Goal: Task Accomplishment & Management: Manage account settings

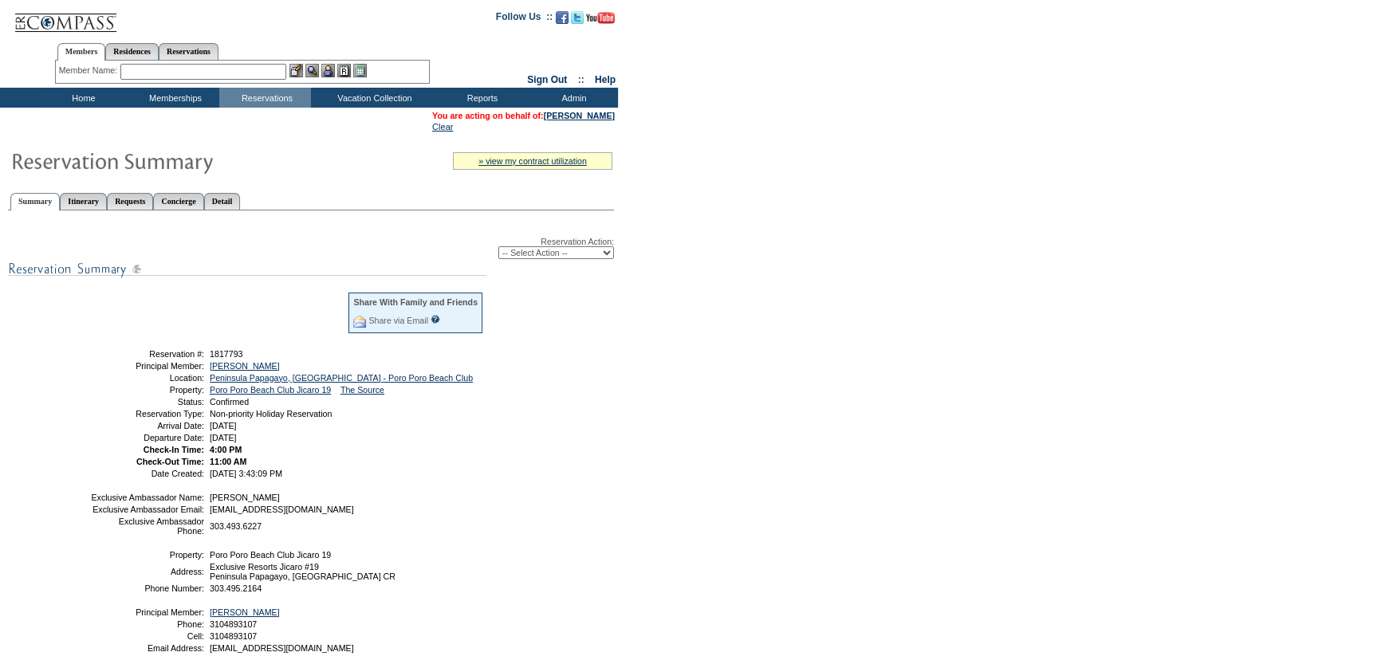
click at [242, 67] on input "text" at bounding box center [203, 72] width 166 height 16
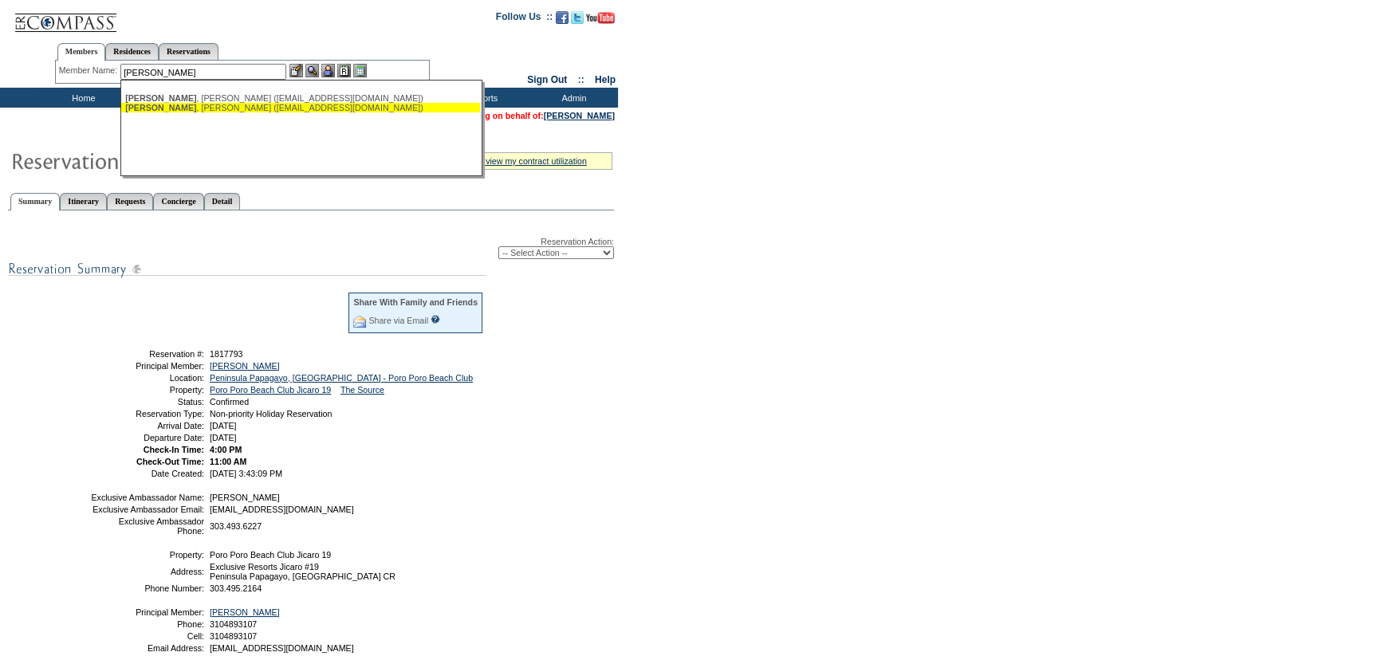
click at [245, 110] on div "[PERSON_NAME] ([EMAIL_ADDRESS][DOMAIN_NAME])" at bounding box center [300, 108] width 351 height 10
type input "[PERSON_NAME] ([EMAIL_ADDRESS][DOMAIN_NAME])"
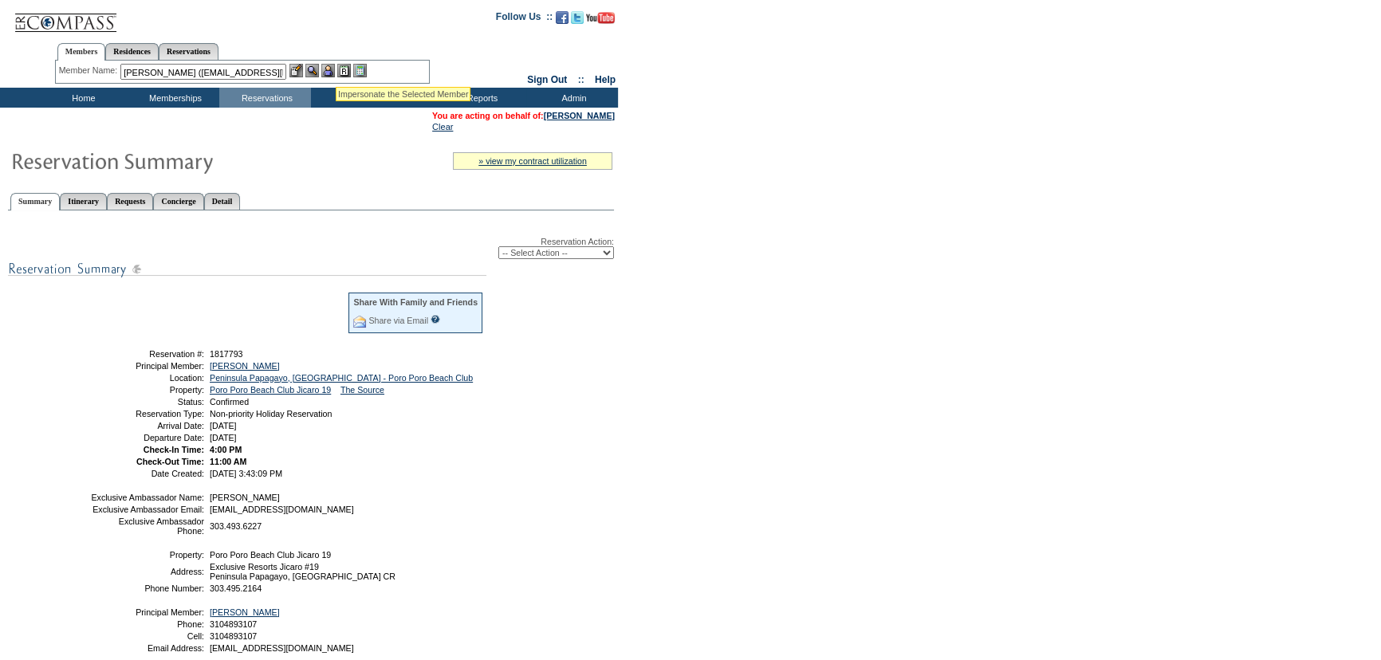
click at [333, 69] on img at bounding box center [328, 71] width 14 height 14
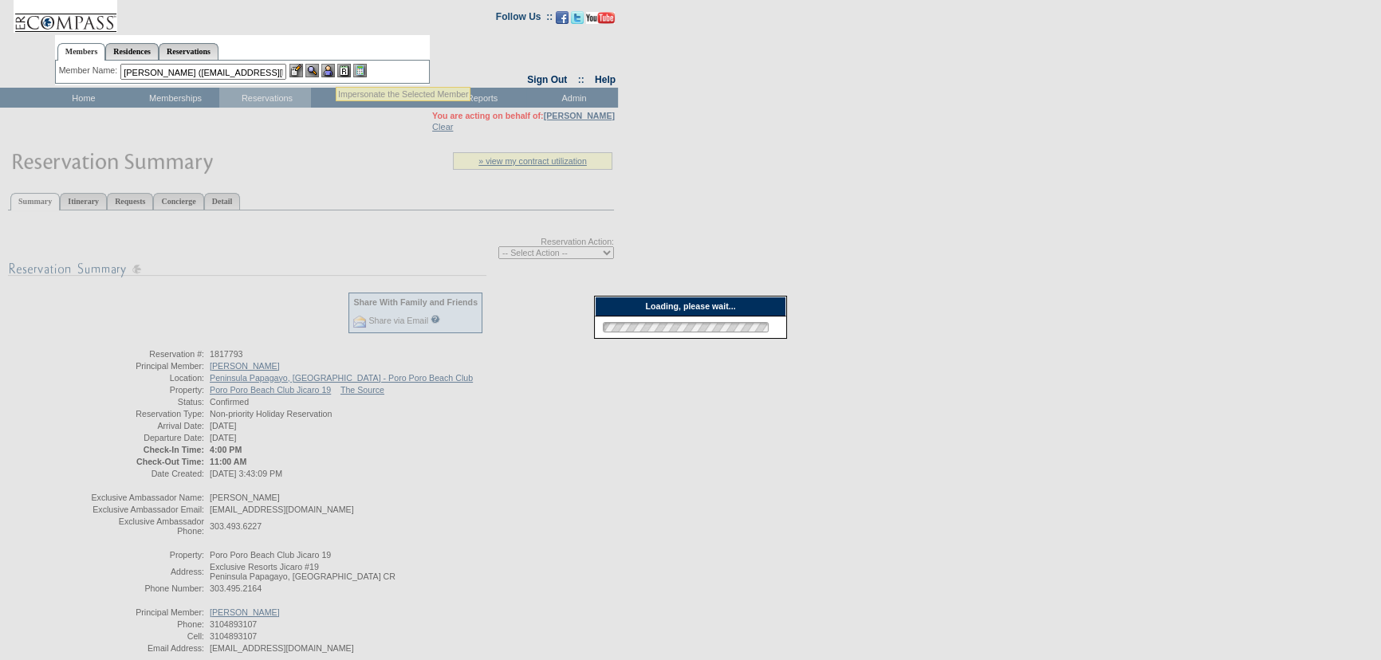
click at [319, 71] on img at bounding box center [312, 71] width 14 height 14
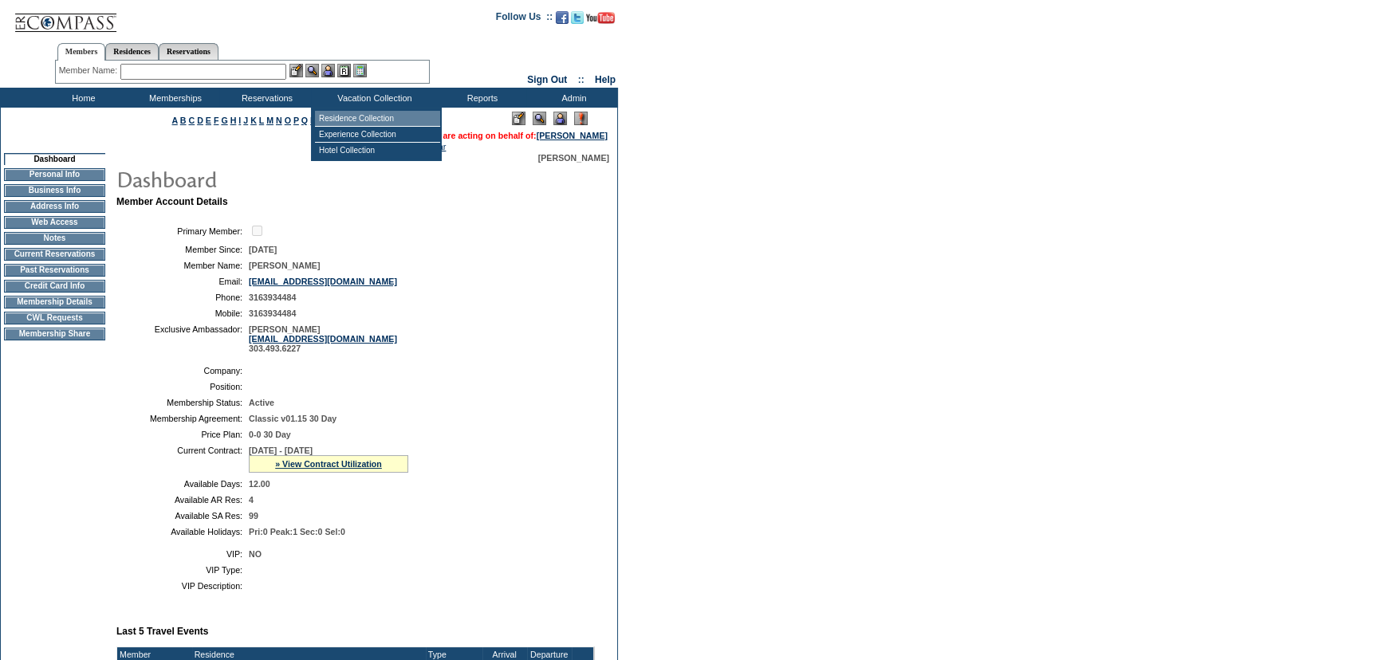
click at [371, 112] on td "Residence Collection" at bounding box center [377, 119] width 125 height 16
